Goal: Transaction & Acquisition: Obtain resource

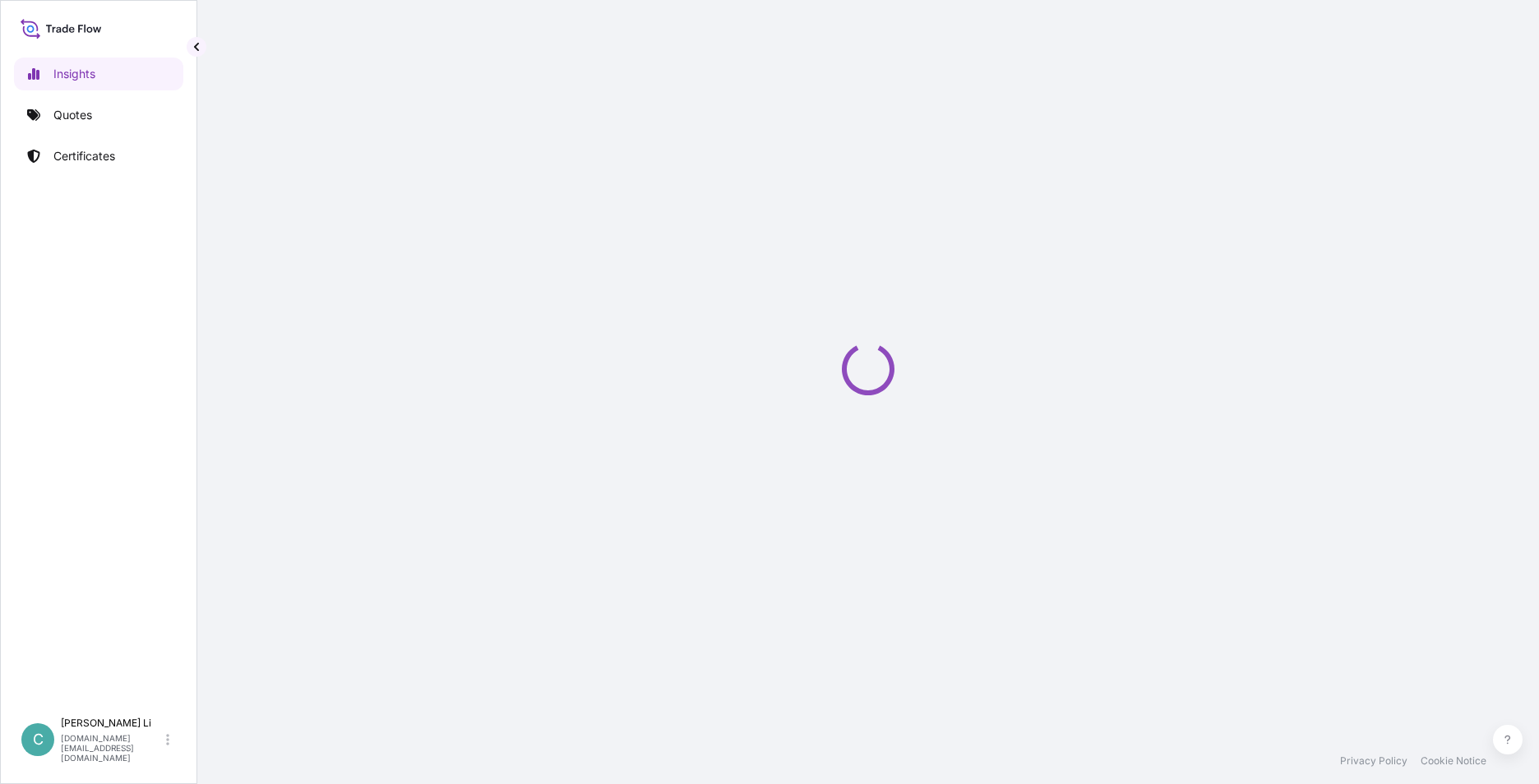
select select "2025"
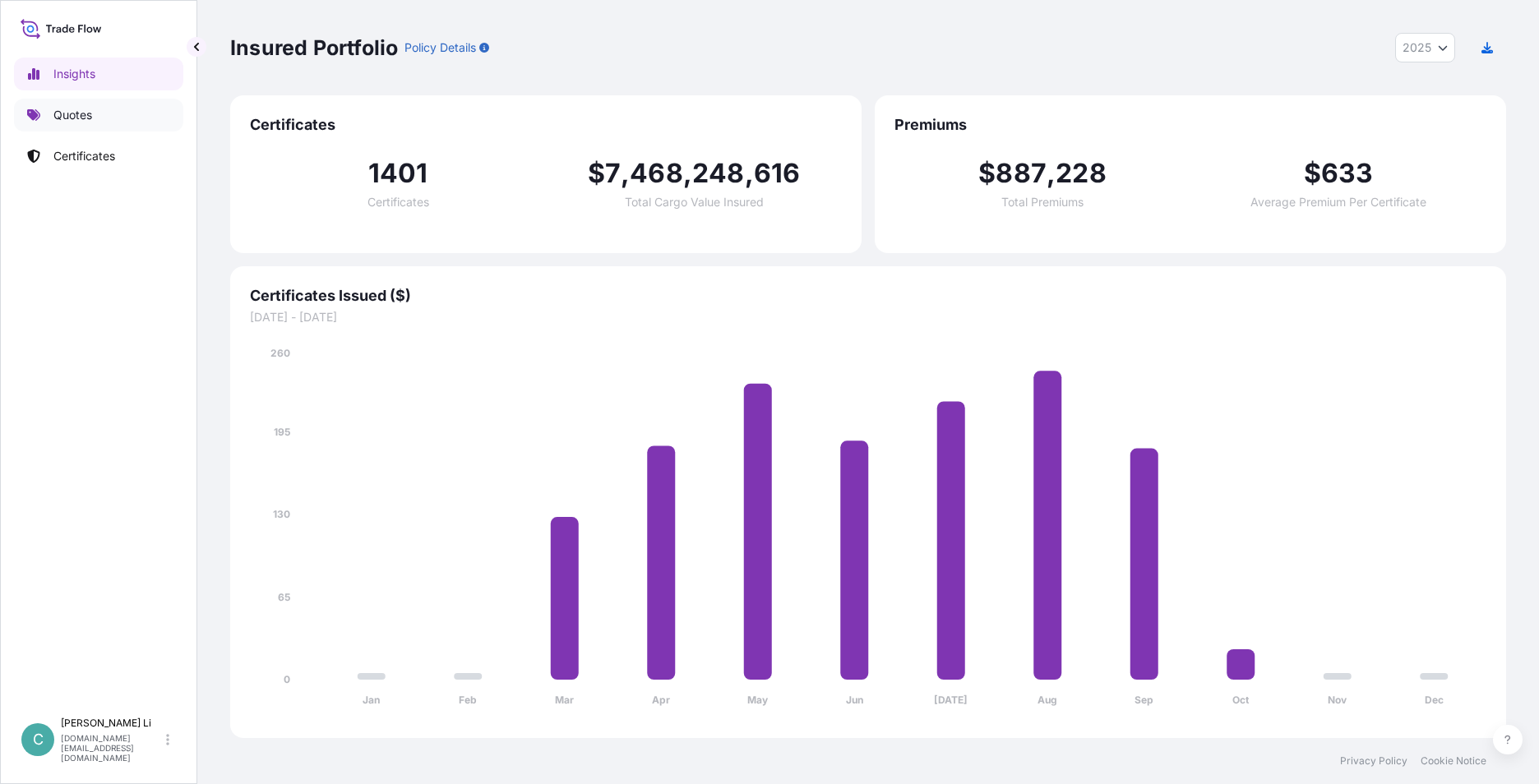
click at [68, 126] on link "Quotes" at bounding box center [99, 115] width 169 height 33
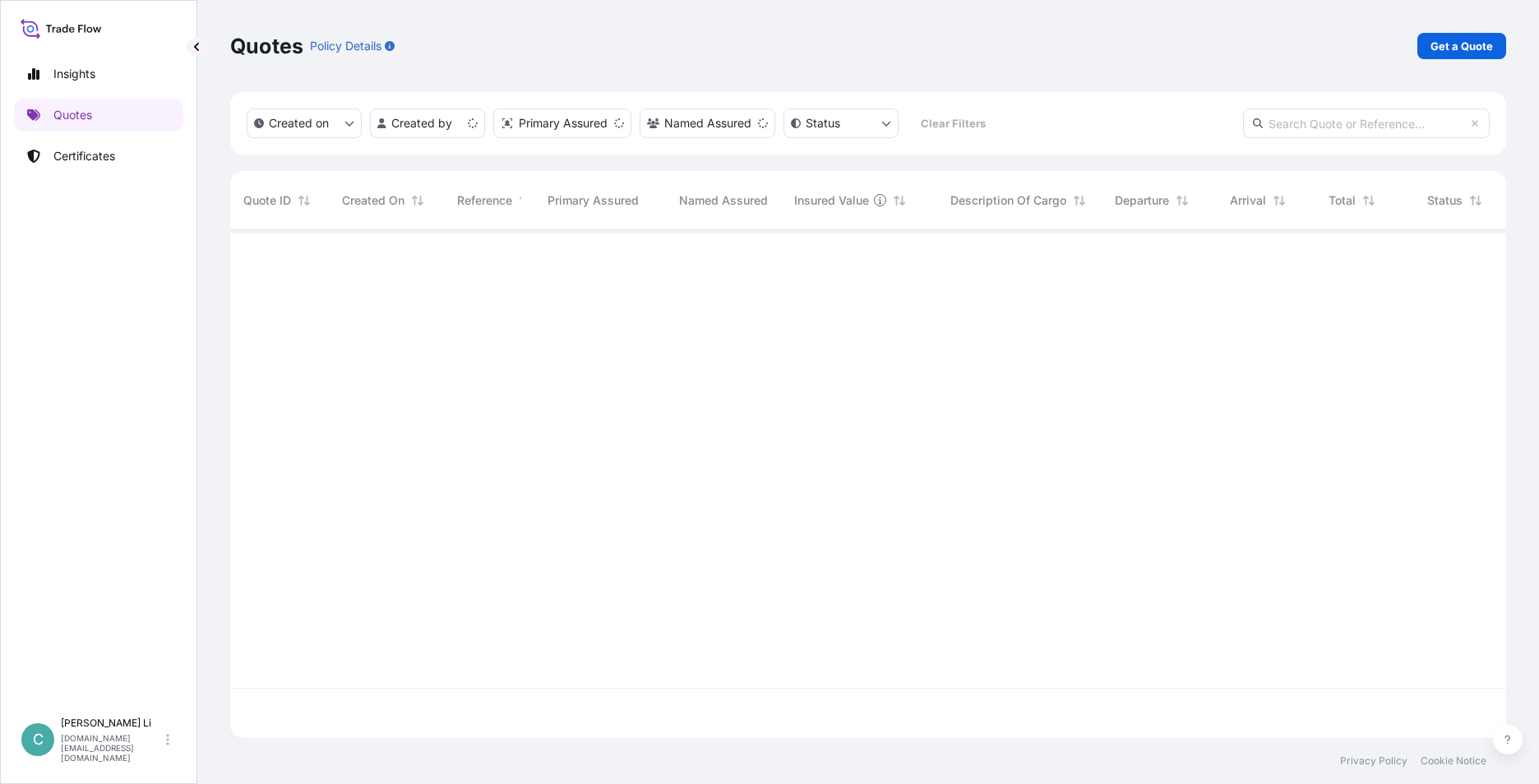
scroll to position [504, 1263]
click at [583, 33] on link "Get a Quote" at bounding box center [1461, 46] width 88 height 26
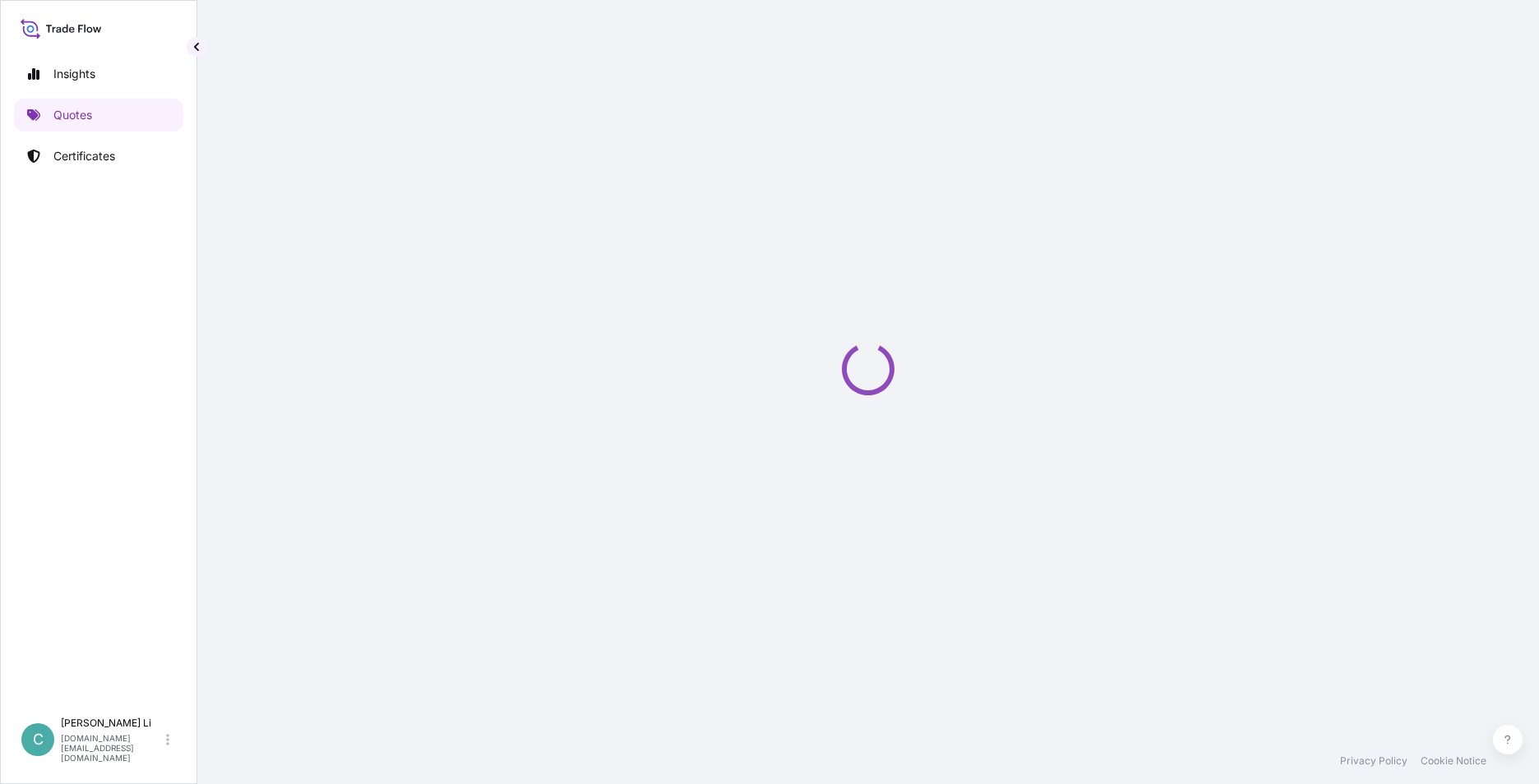
select select "Sea"
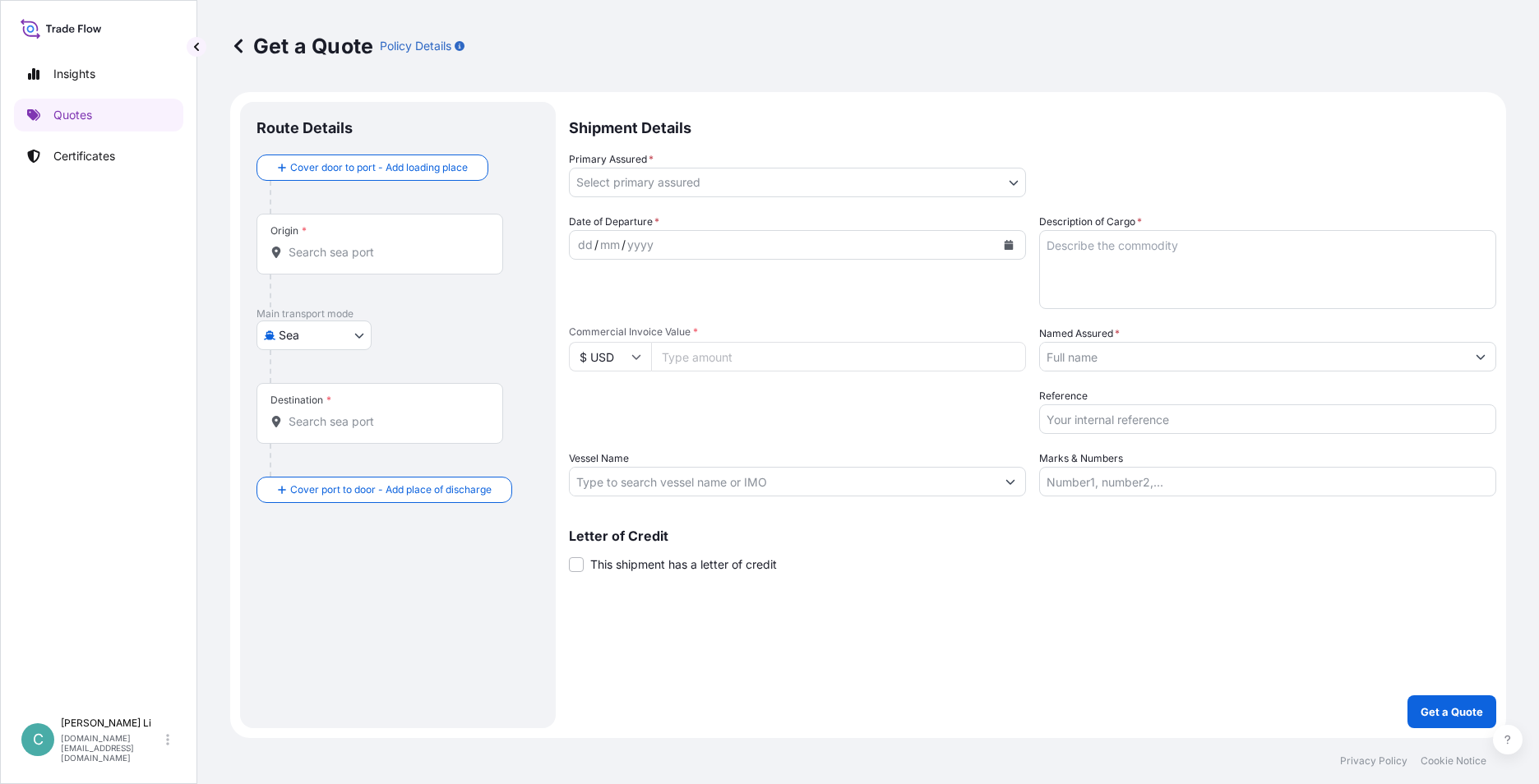
click at [393, 264] on div "Origin *" at bounding box center [379, 244] width 247 height 61
click at [393, 261] on input "Origin *" at bounding box center [386, 251] width 194 height 16
click at [379, 258] on input "Origin * Please select an origin" at bounding box center [386, 251] width 194 height 16
type input "k"
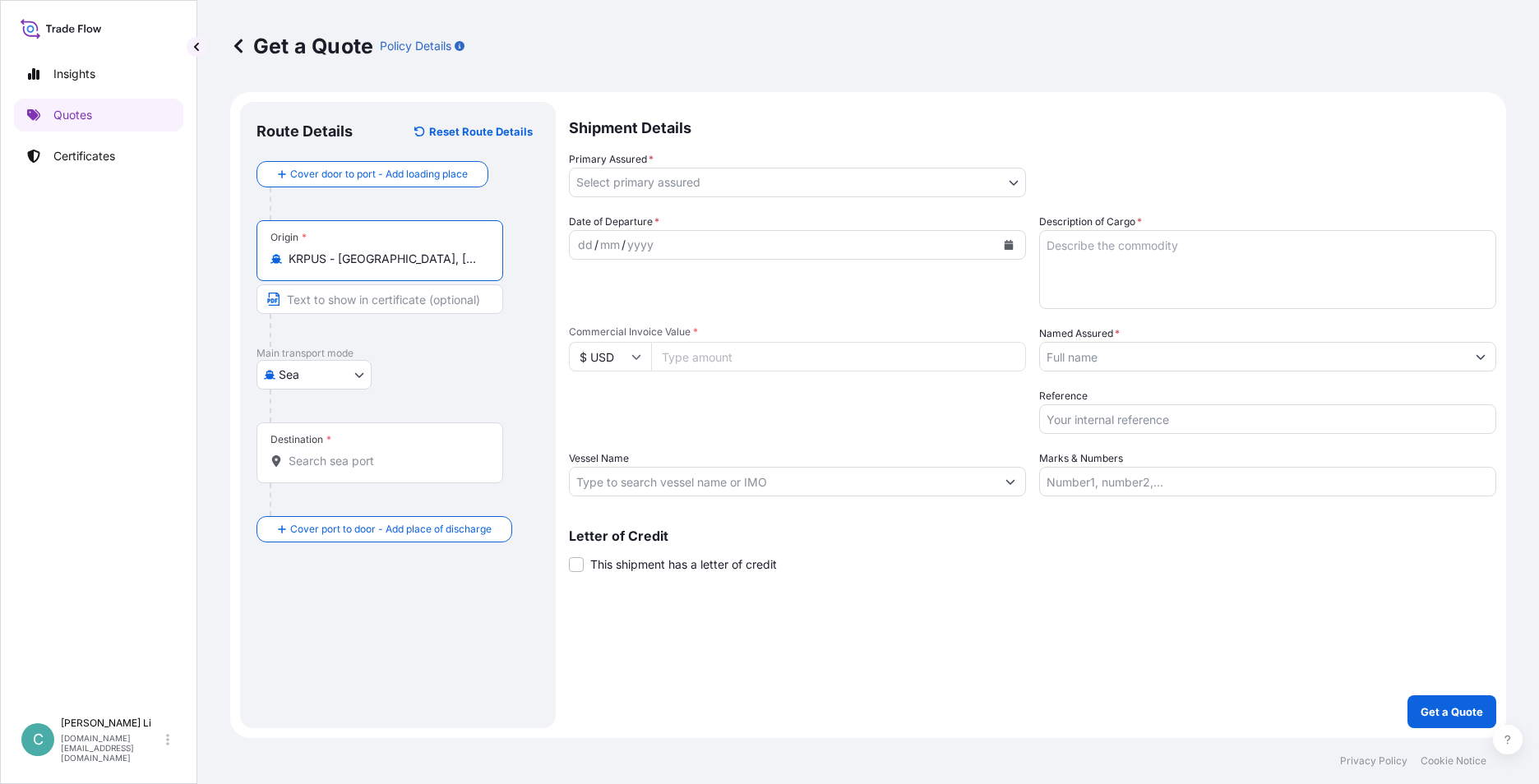
type input "KRPUS - [GEOGRAPHIC_DATA], [GEOGRAPHIC_DATA], [GEOGRAPHIC_DATA]"
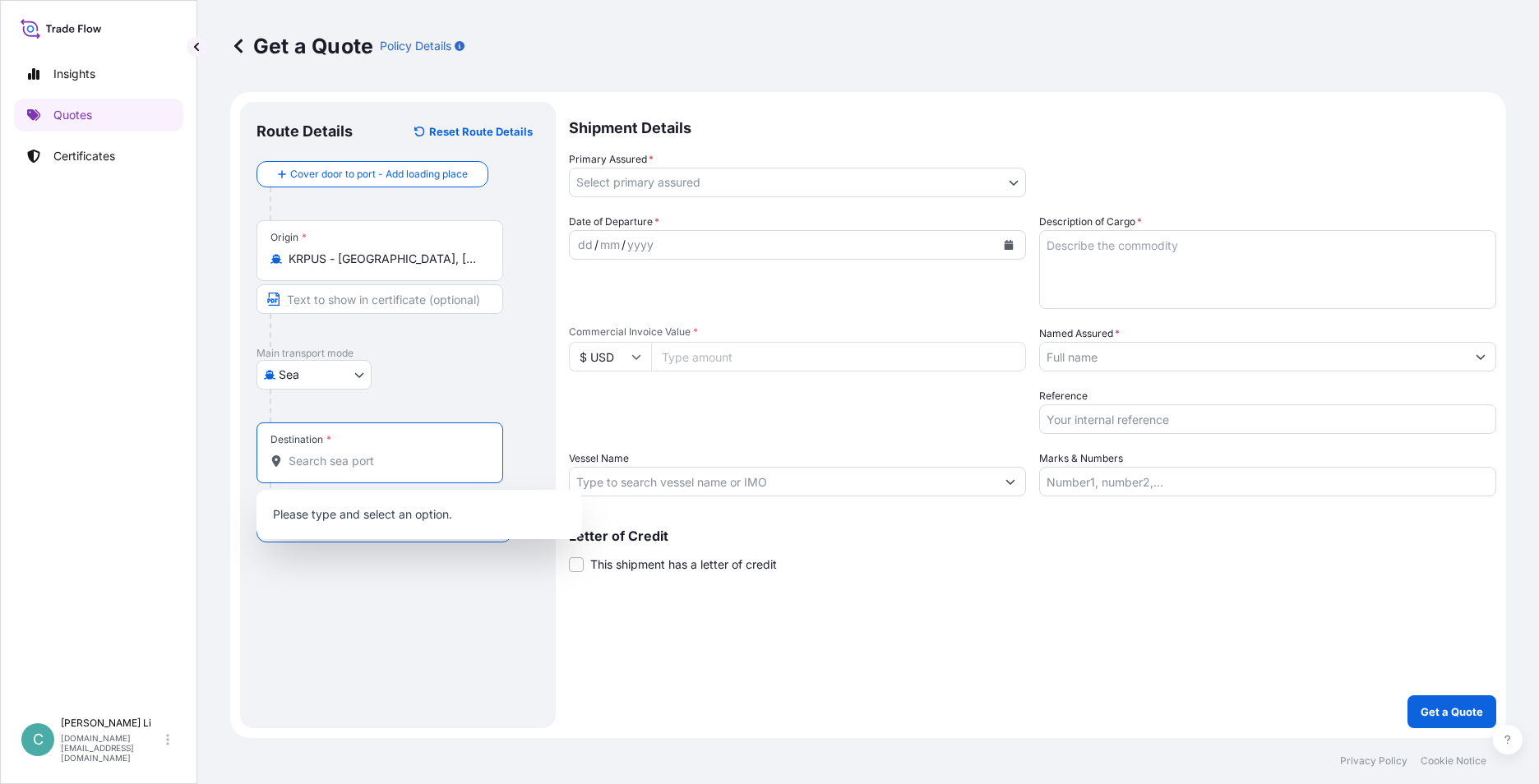
click at [365, 443] on input "Destination *" at bounding box center [386, 460] width 194 height 16
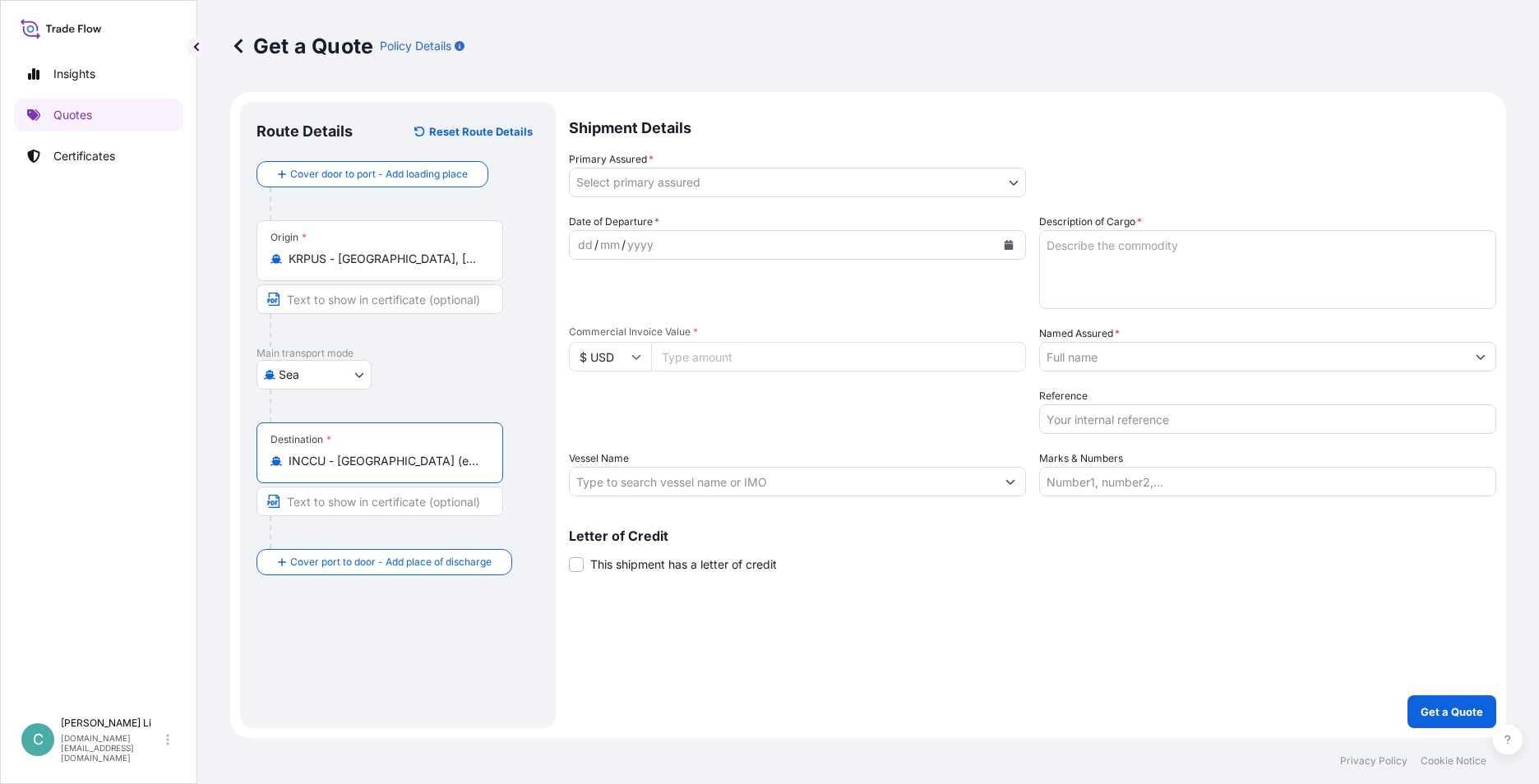
type input "INCCU - [GEOGRAPHIC_DATA] (ex [GEOGRAPHIC_DATA]), [GEOGRAPHIC_DATA]"
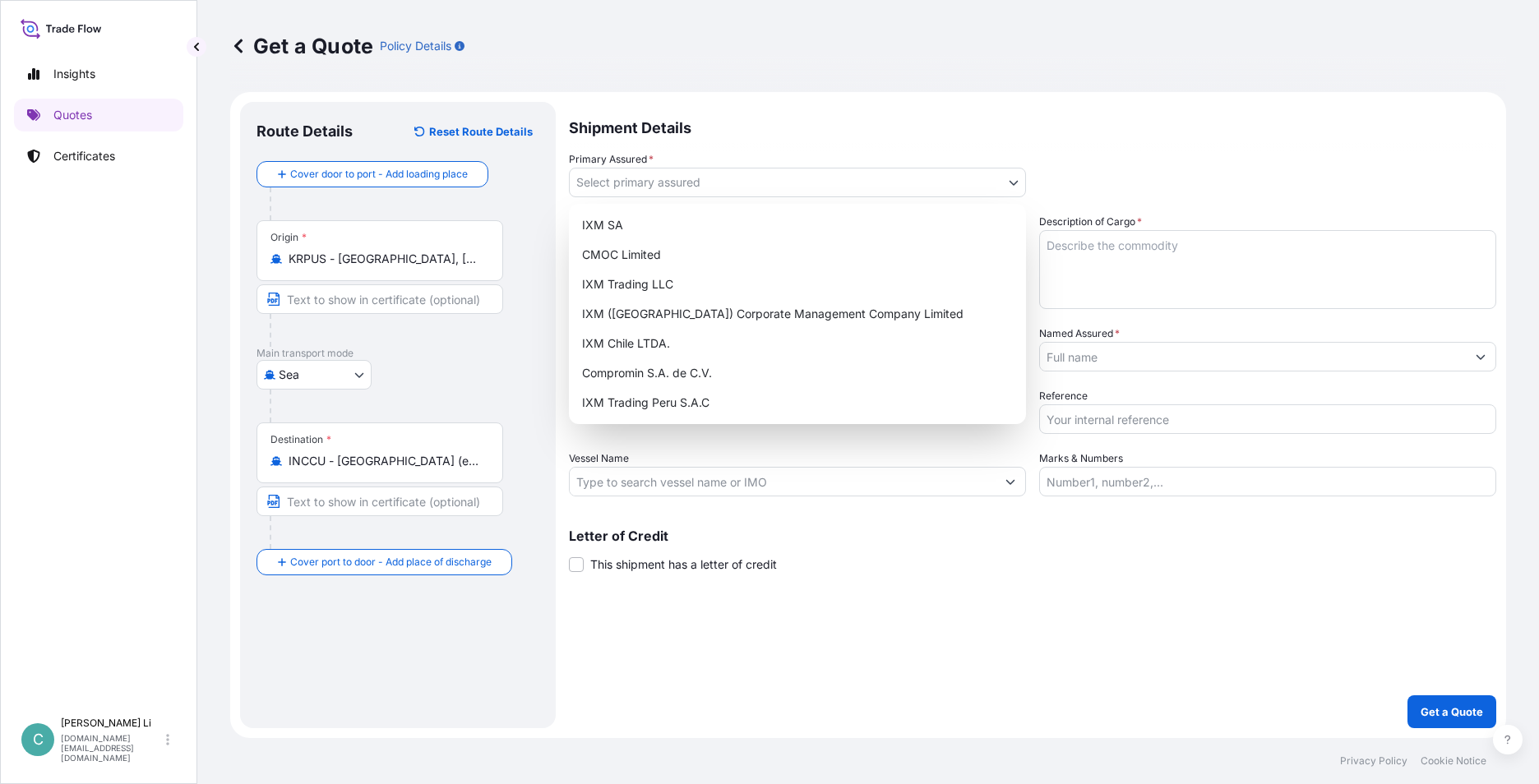
click at [583, 176] on body "3 options available. Insights Quotes Certificates C [PERSON_NAME] [DOMAIN_NAME]…" at bounding box center [769, 392] width 1539 height 784
click at [583, 214] on div "IXM SA" at bounding box center [797, 225] width 444 height 29
select select "31846"
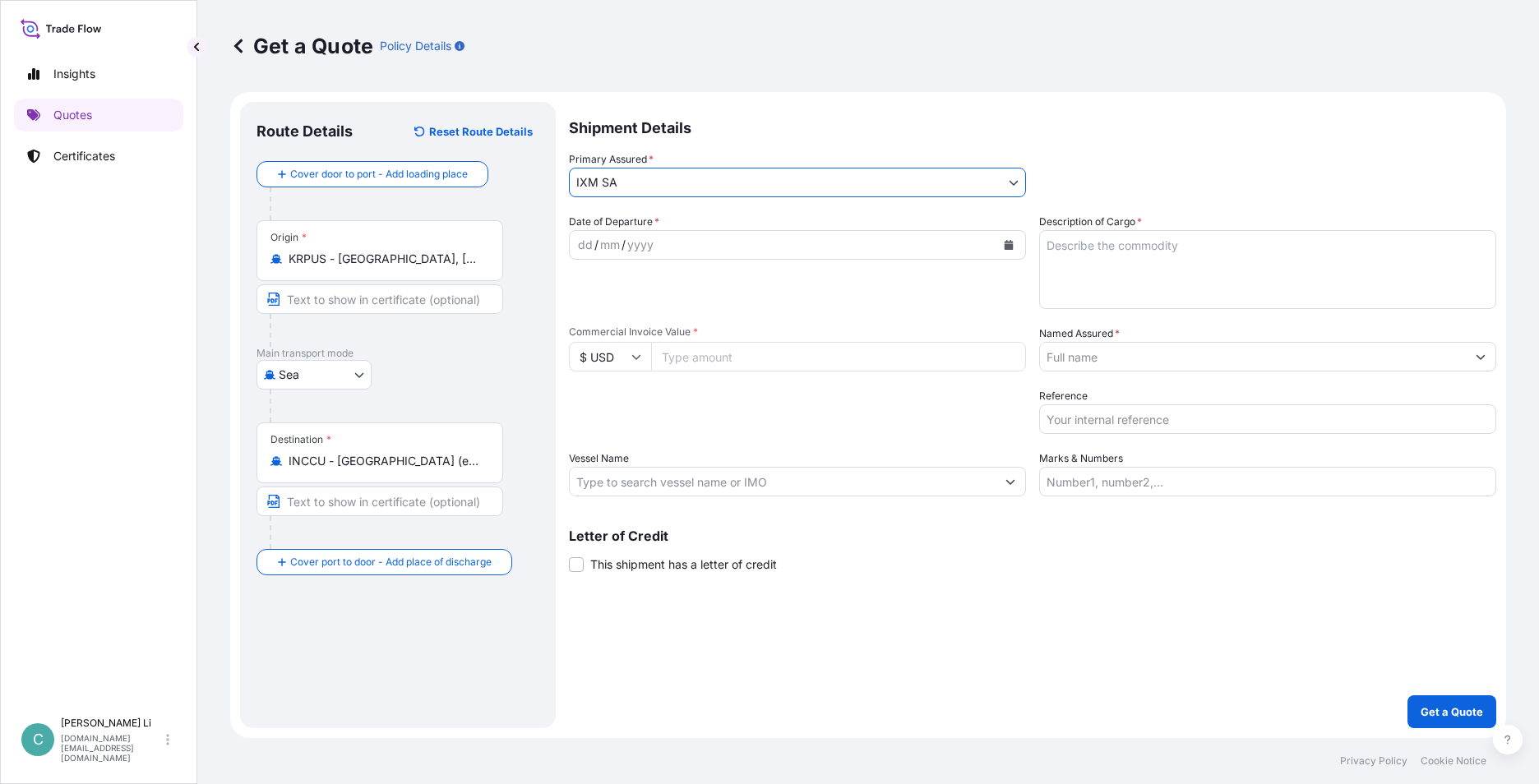
click at [583, 359] on input "Named Assured *" at bounding box center [1253, 356] width 425 height 29
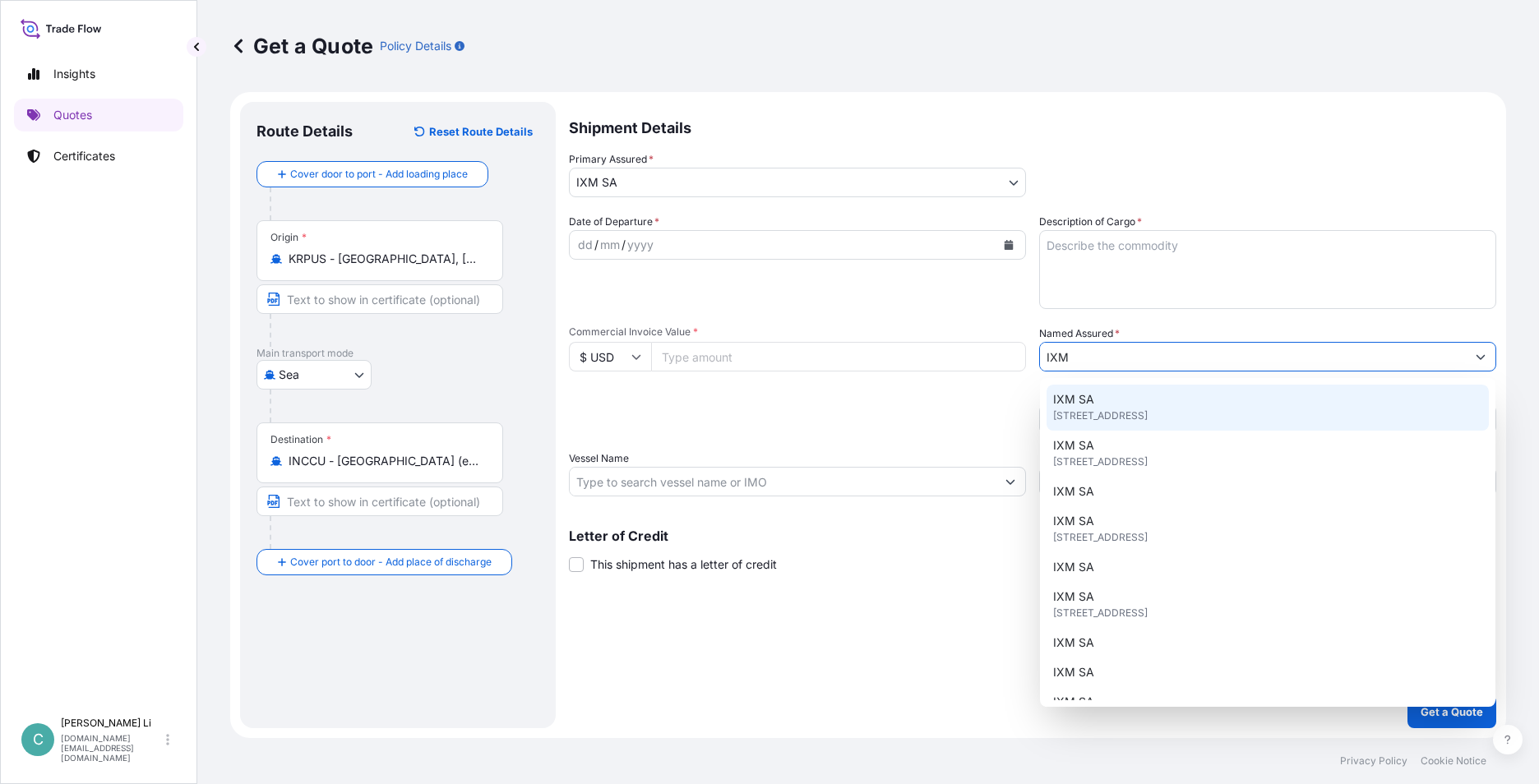
click at [583, 420] on span "[STREET_ADDRESS]" at bounding box center [1100, 415] width 94 height 16
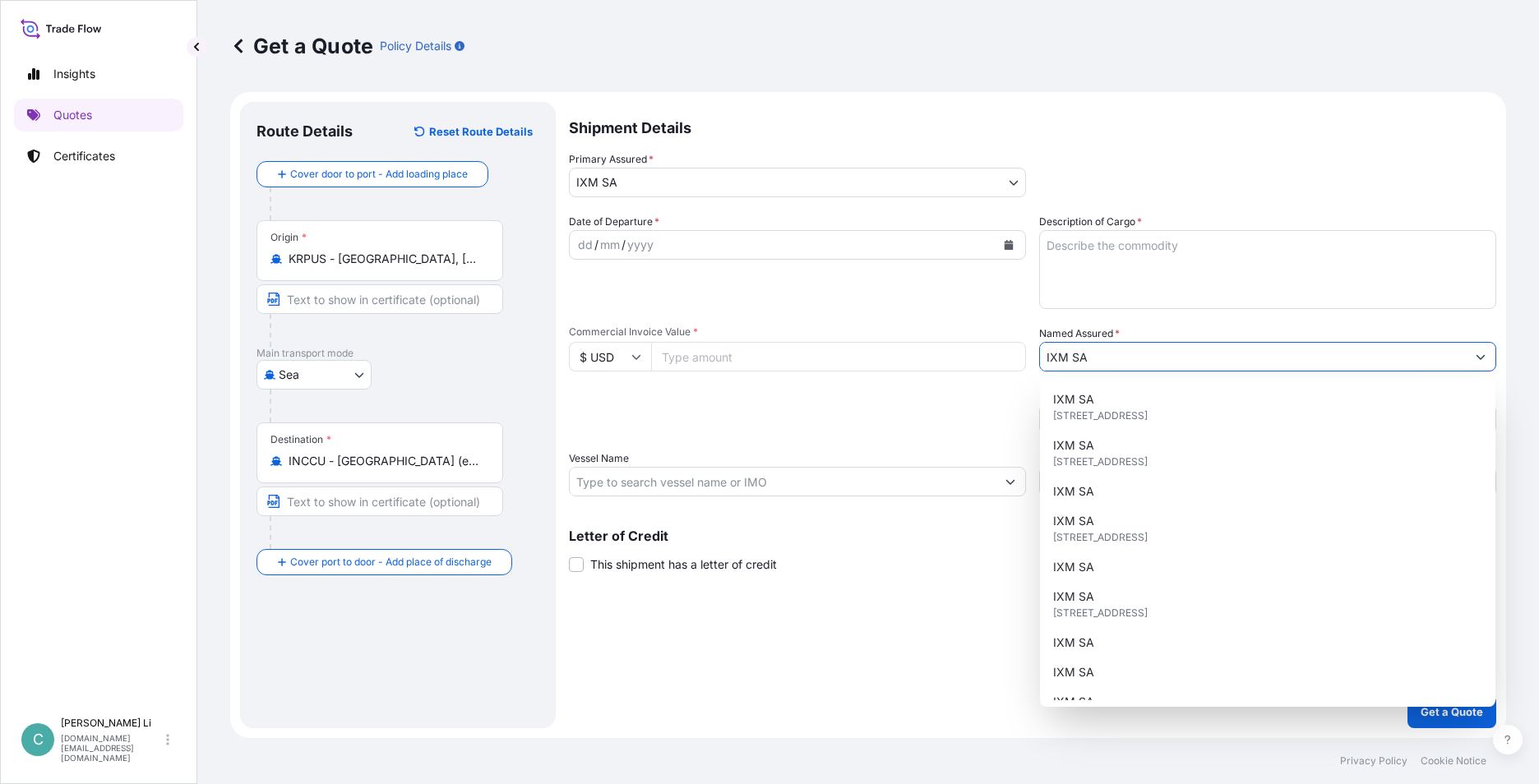
type input "IXM SA"
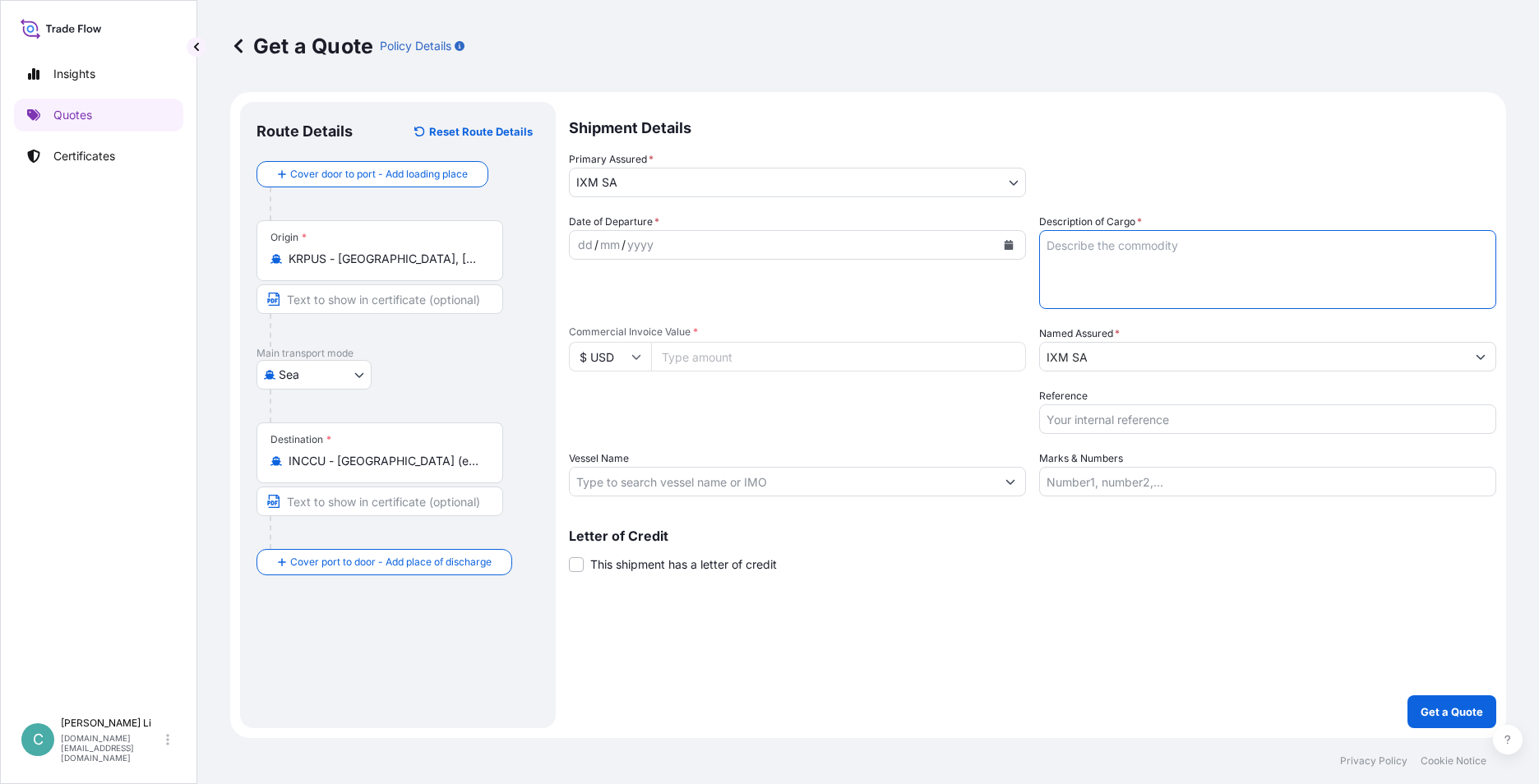
click at [583, 276] on textarea "Description of Cargo *" at bounding box center [1268, 270] width 457 height 79
type textarea "Ferro Niobium"
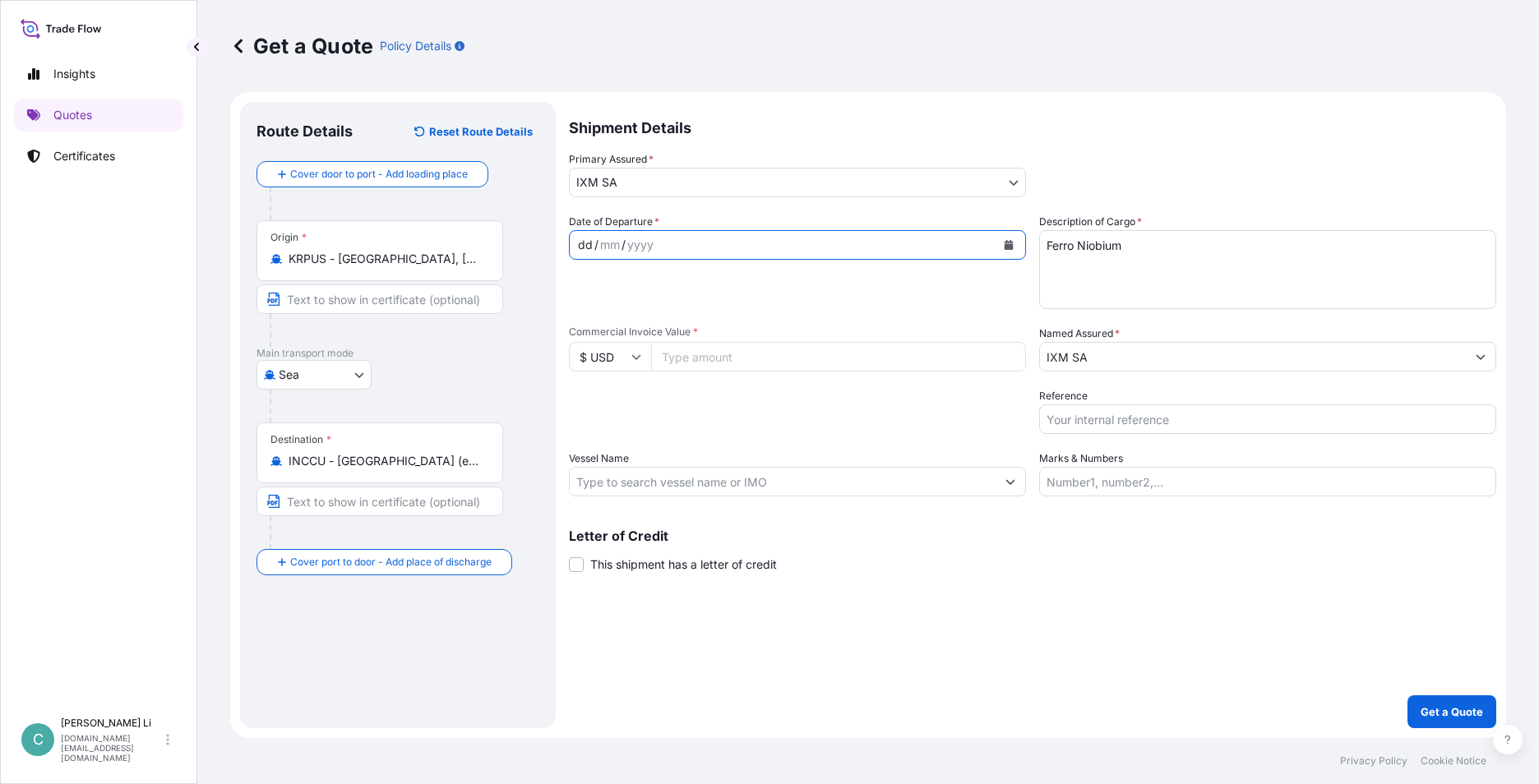
click at [583, 238] on div "dd / mm / yyyy" at bounding box center [782, 245] width 425 height 29
click at [583, 243] on icon "Calendar" at bounding box center [1009, 245] width 9 height 9
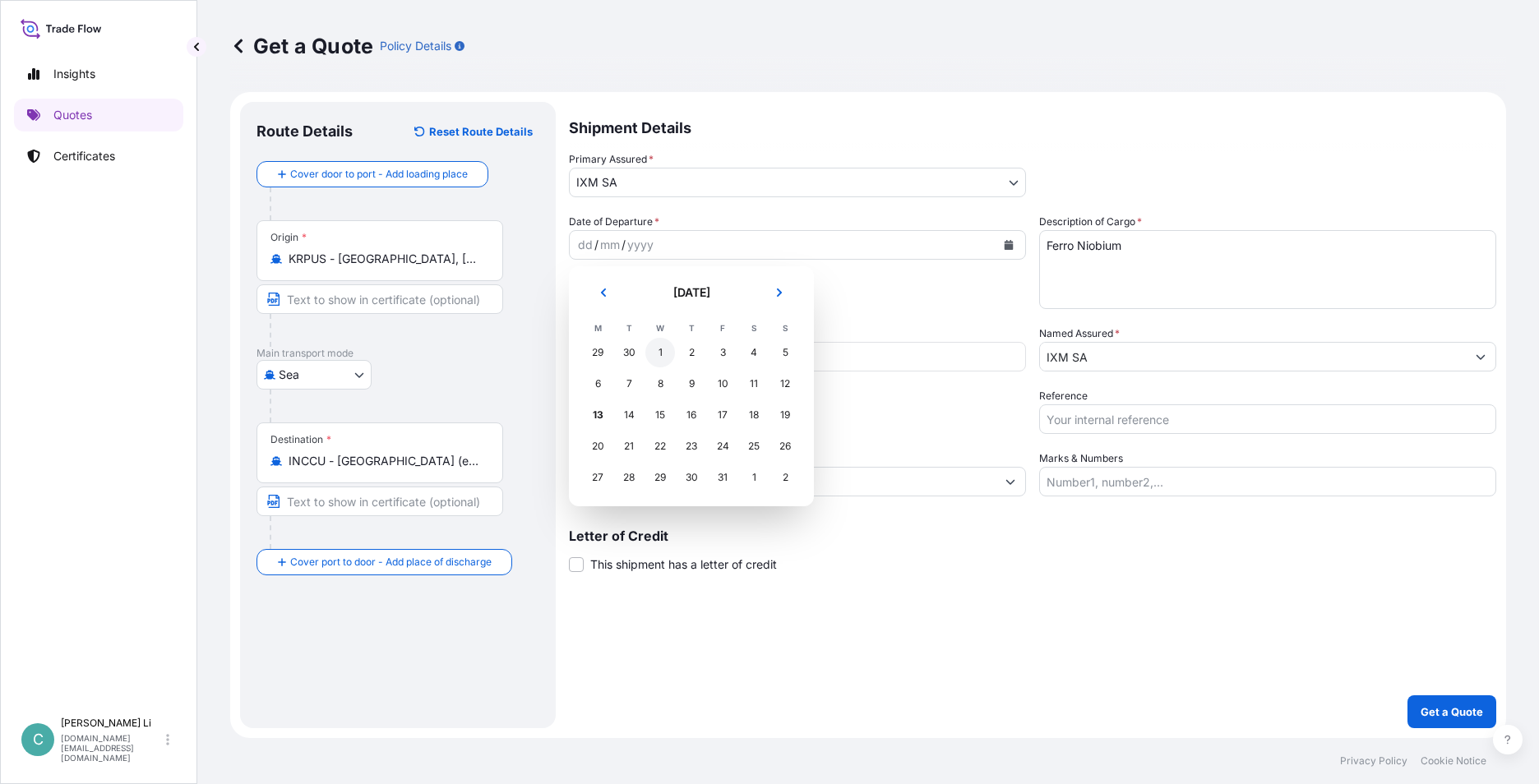
click at [583, 355] on div "1" at bounding box center [659, 352] width 29 height 29
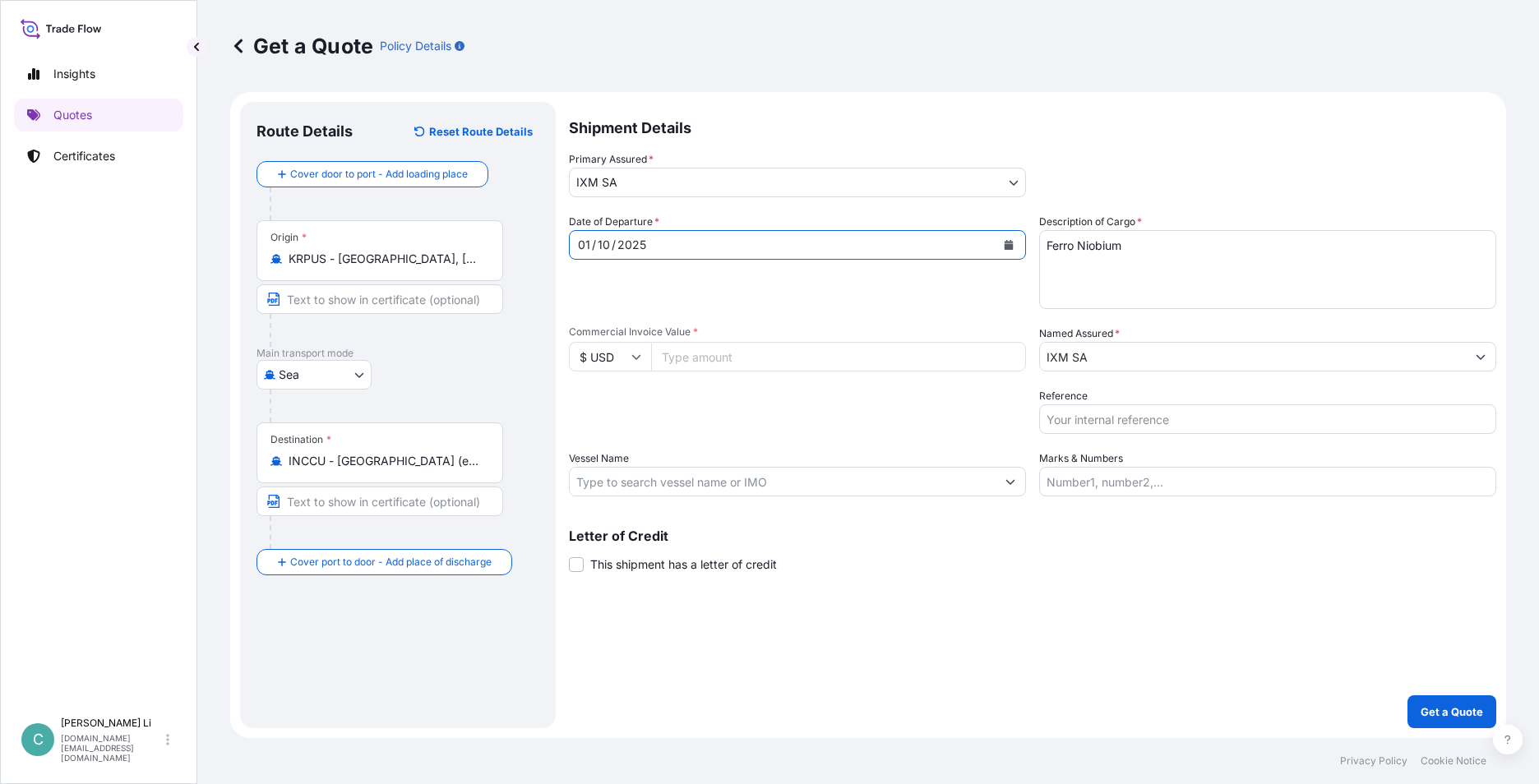
click at [583, 362] on input "Commercial Invoice Value *" at bounding box center [839, 356] width 375 height 29
click at [583, 345] on input "Commercial Invoice Value *" at bounding box center [839, 356] width 375 height 29
click at [583, 352] on input "Commercial Invoice Value *" at bounding box center [839, 356] width 375 height 29
paste input "113490.40"
type input "113490.40"
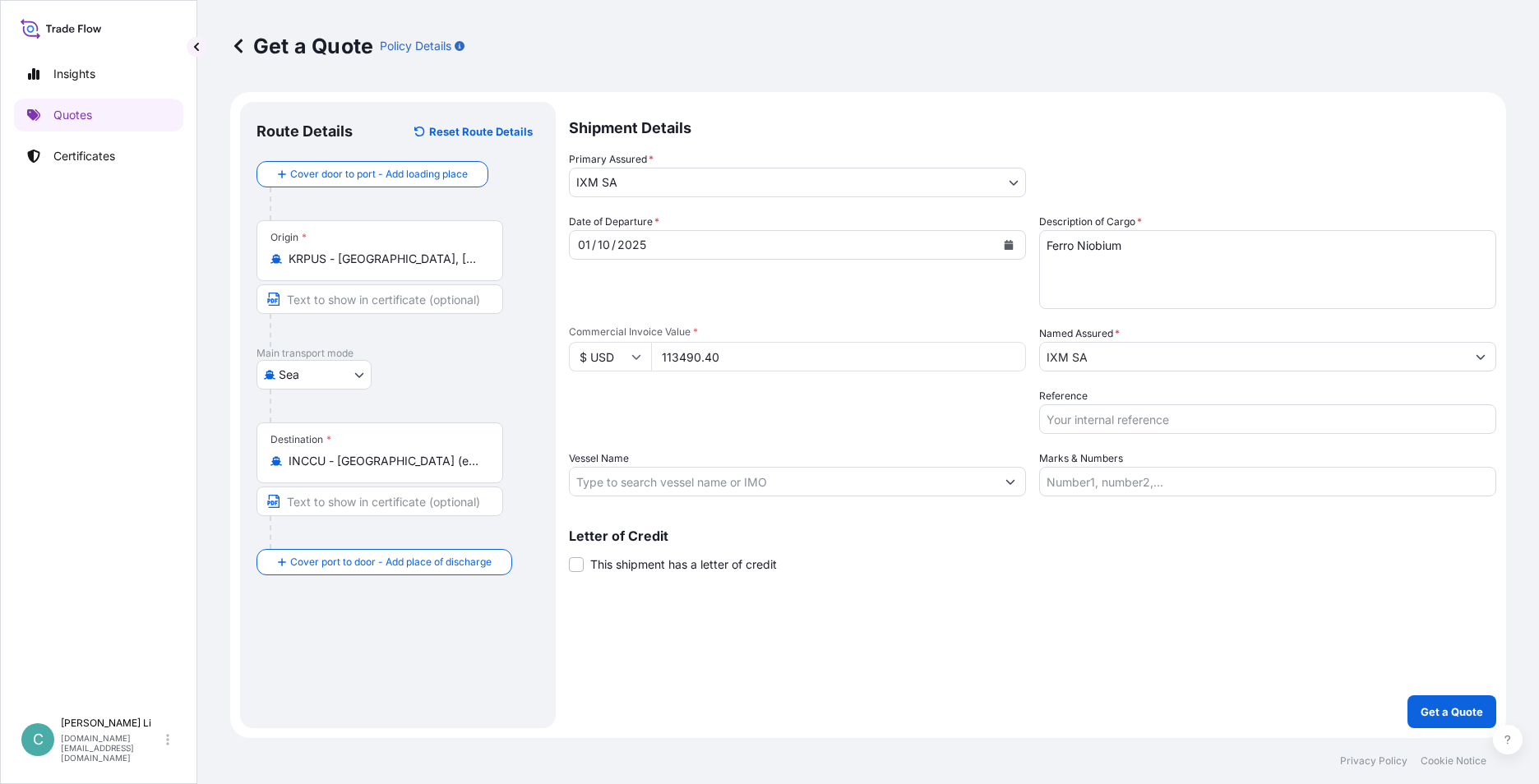
drag, startPoint x: 789, startPoint y: 418, endPoint x: 867, endPoint y: 399, distance: 80.3
click at [583, 417] on div "Packing Category Type to search a container mode Please select a primary mode o…" at bounding box center [797, 410] width 457 height 46
click at [583, 443] on p "Get a Quote" at bounding box center [1451, 712] width 62 height 16
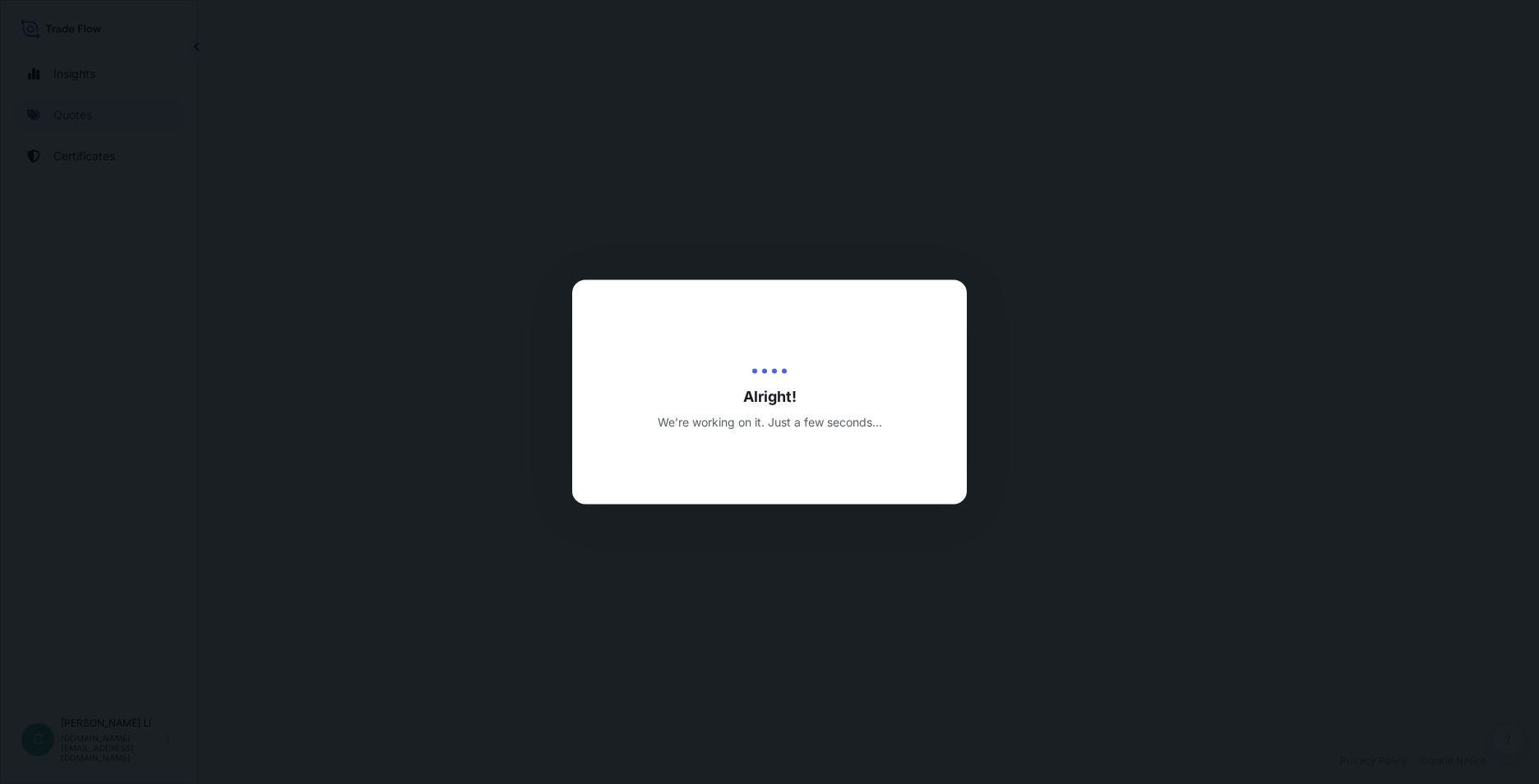
select select "Sea"
select select "31846"
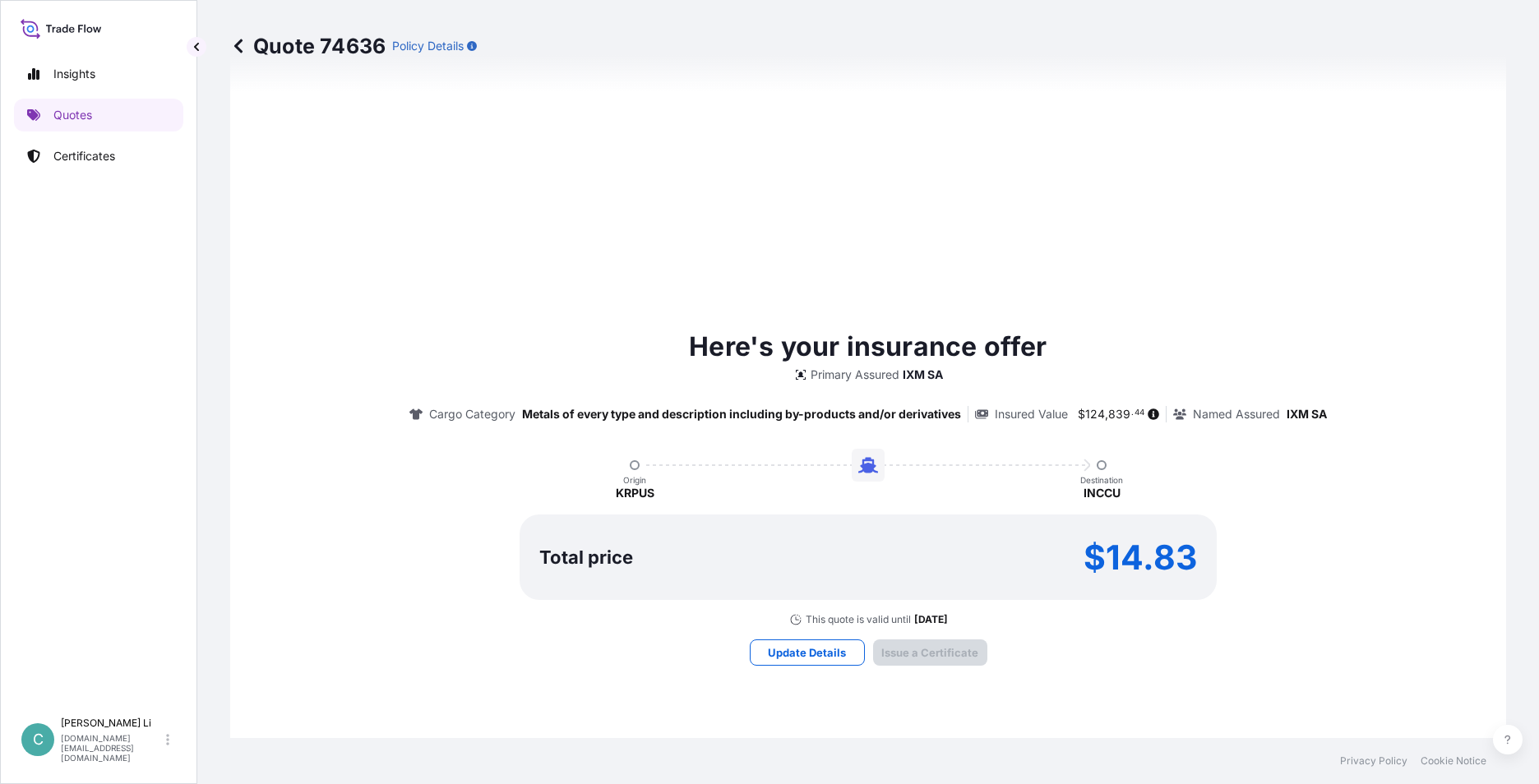
scroll to position [1689, 0]
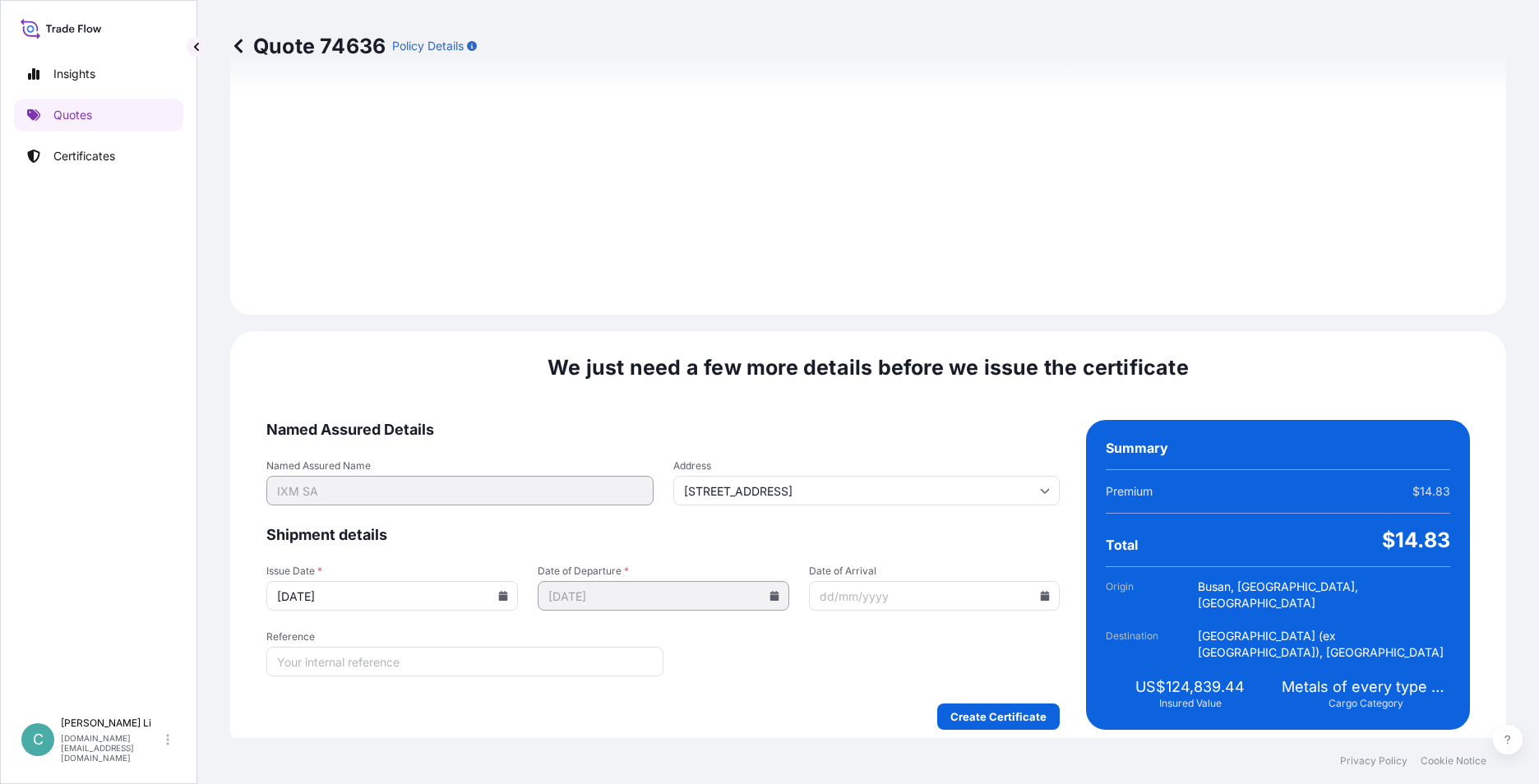
click at [507, 443] on input "[DATE]" at bounding box center [392, 595] width 251 height 29
click at [496, 443] on input "[DATE]" at bounding box center [392, 595] width 251 height 29
click at [499, 443] on icon at bounding box center [504, 596] width 9 height 9
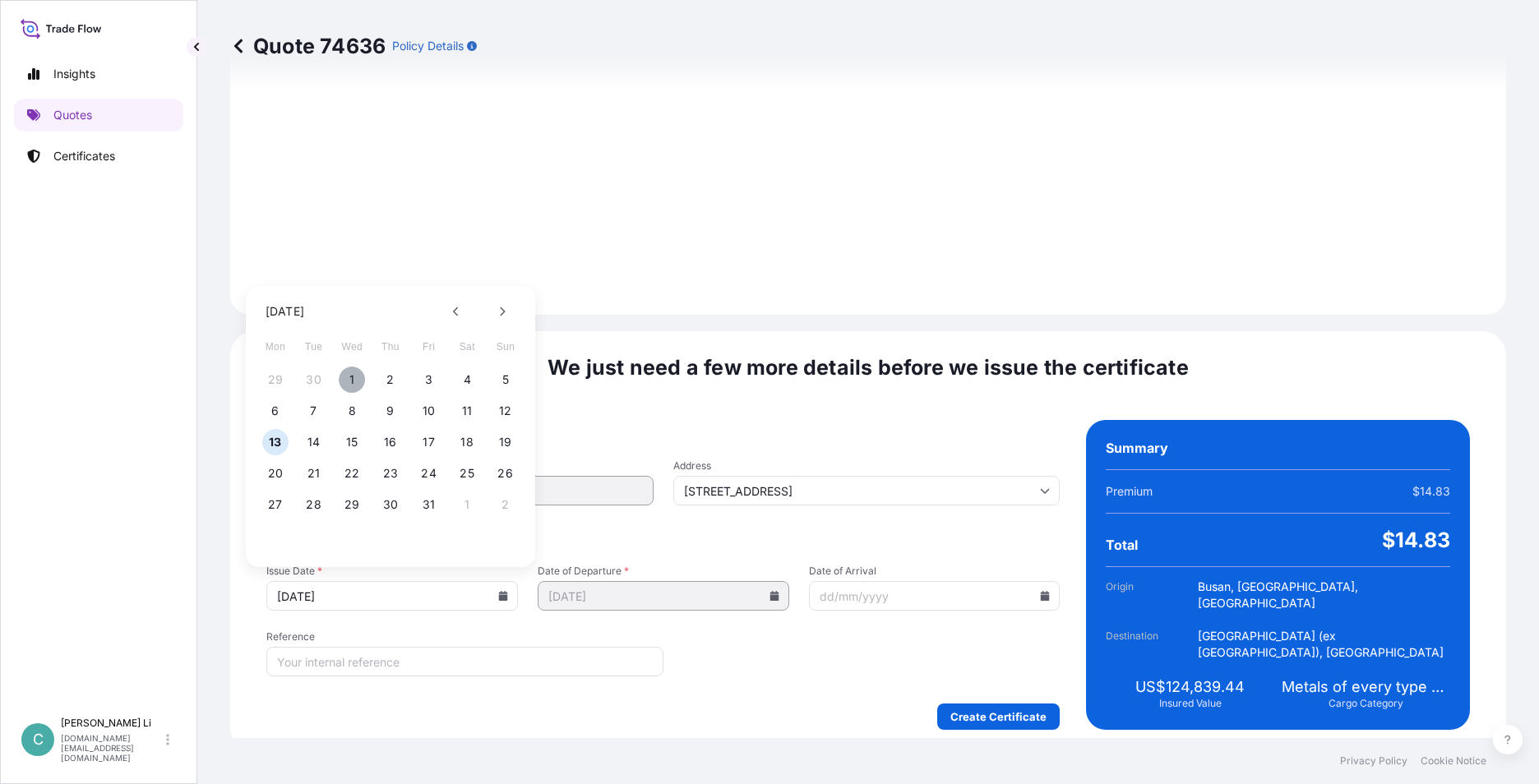
click at [344, 370] on button "1" at bounding box center [352, 379] width 26 height 26
type input "[DATE]"
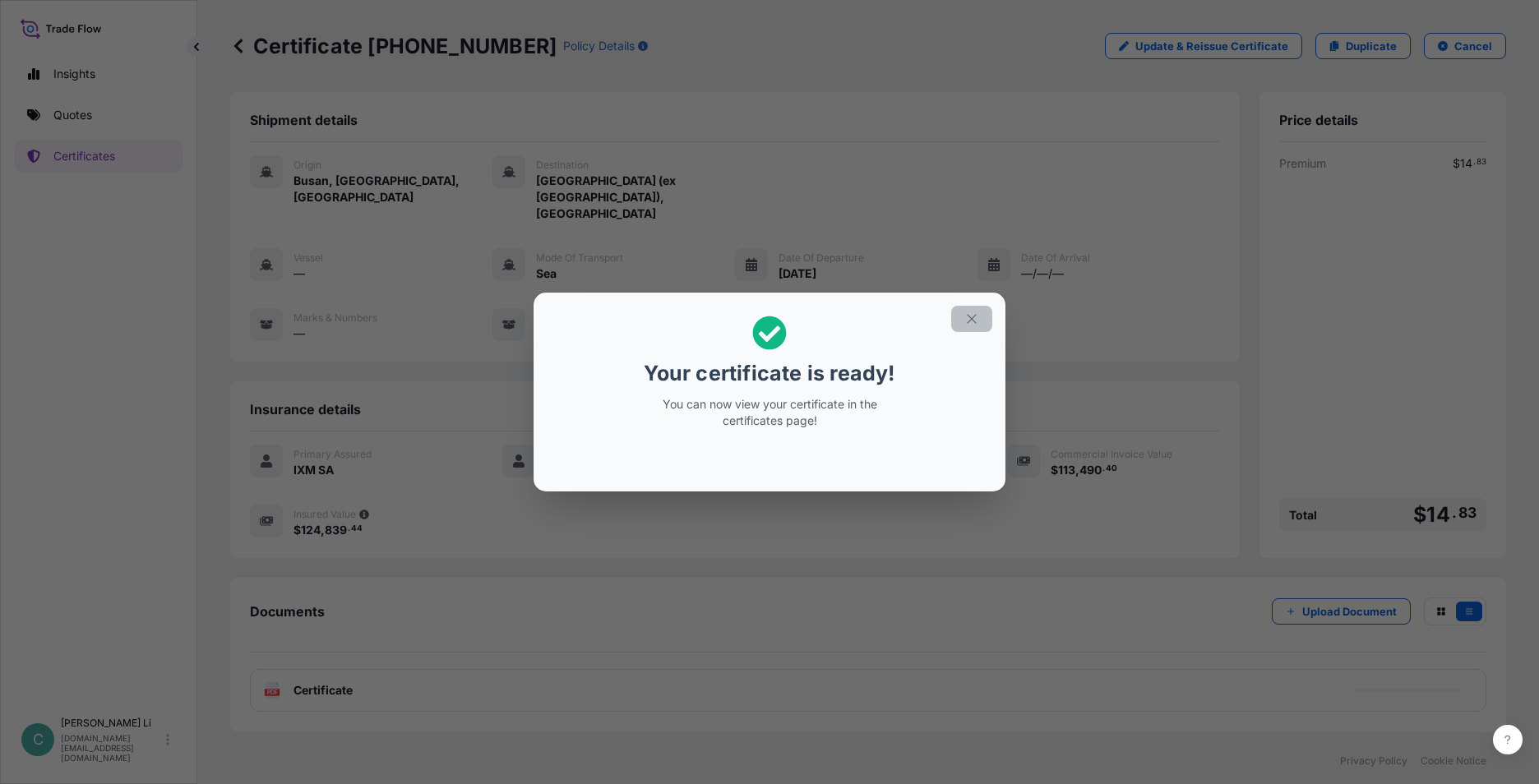
click at [583, 323] on icon "button" at bounding box center [971, 319] width 15 height 15
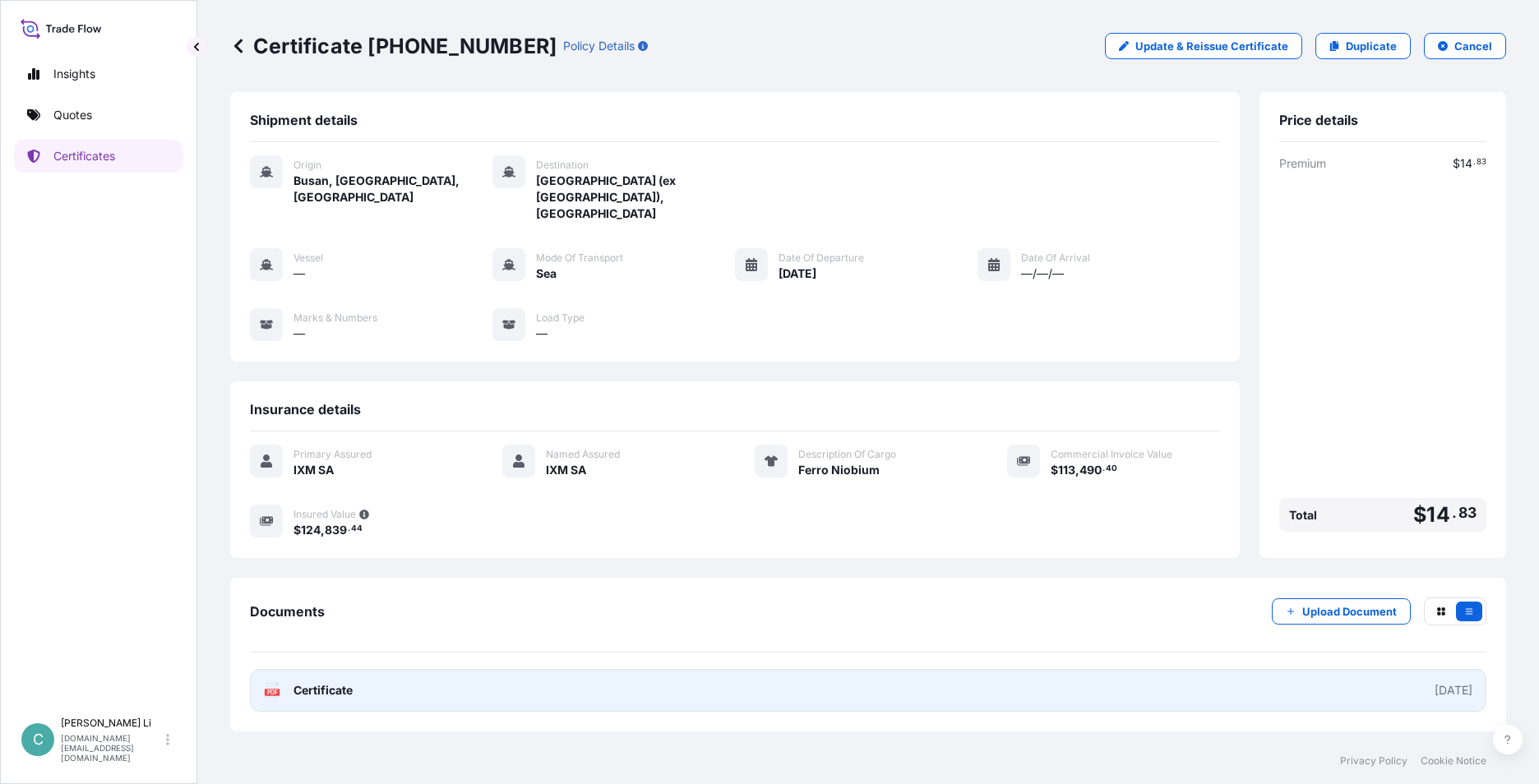
click at [395, 443] on link "PDF Certificate [DATE]" at bounding box center [867, 690] width 1236 height 42
